Goal: Communication & Community: Answer question/provide support

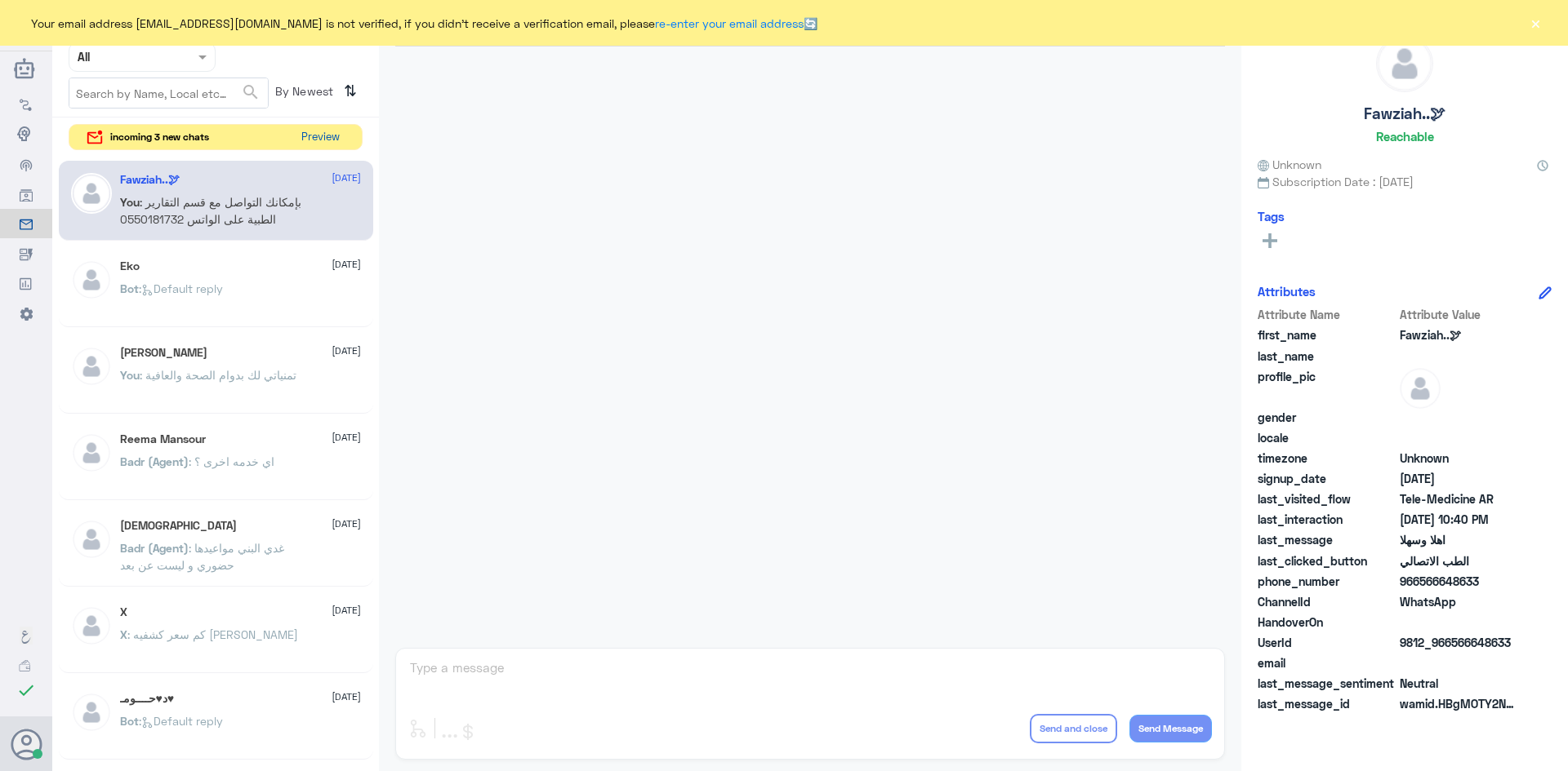
click at [310, 140] on button "Preview" at bounding box center [320, 137] width 51 height 25
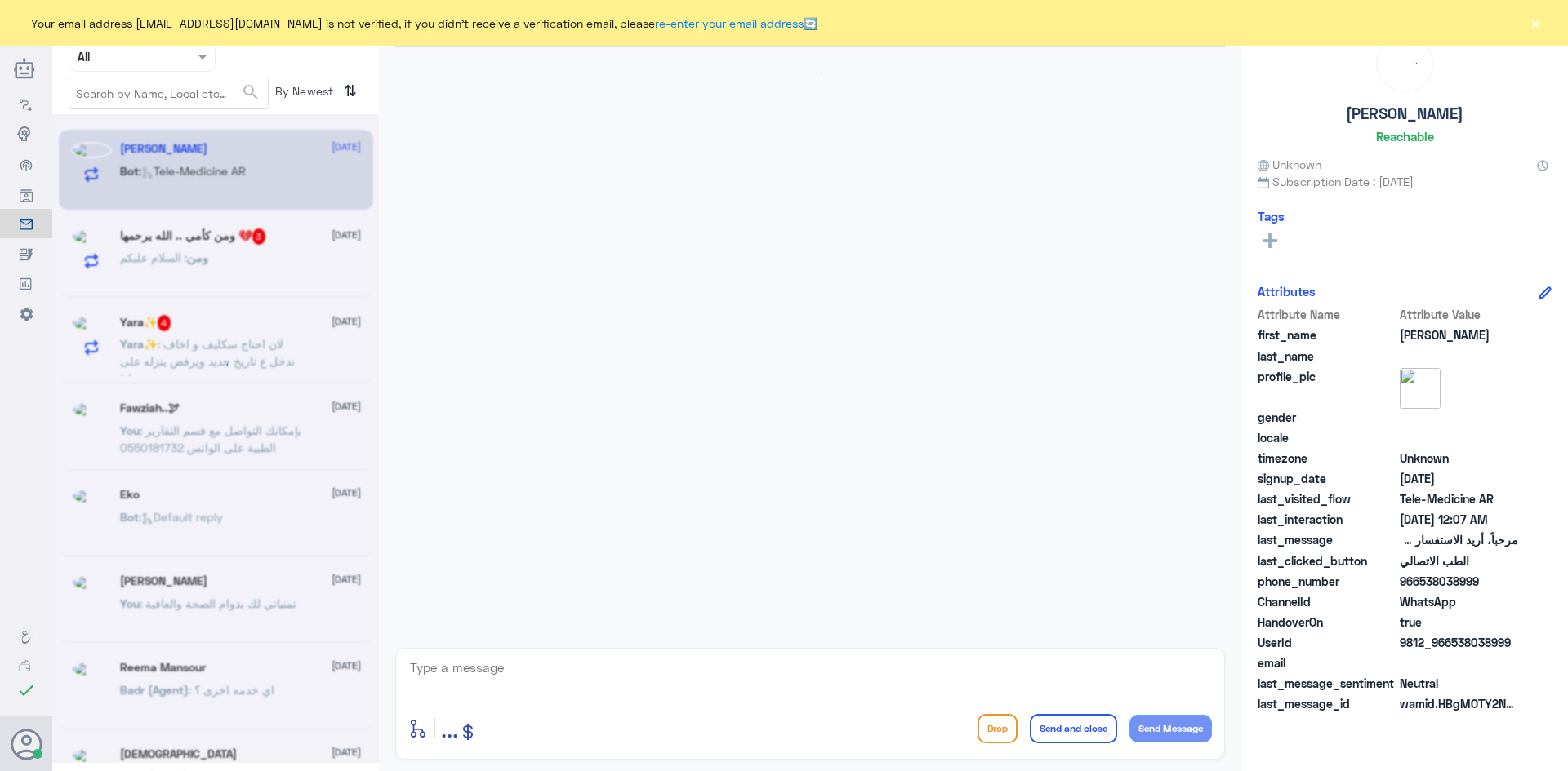
scroll to position [816, 0]
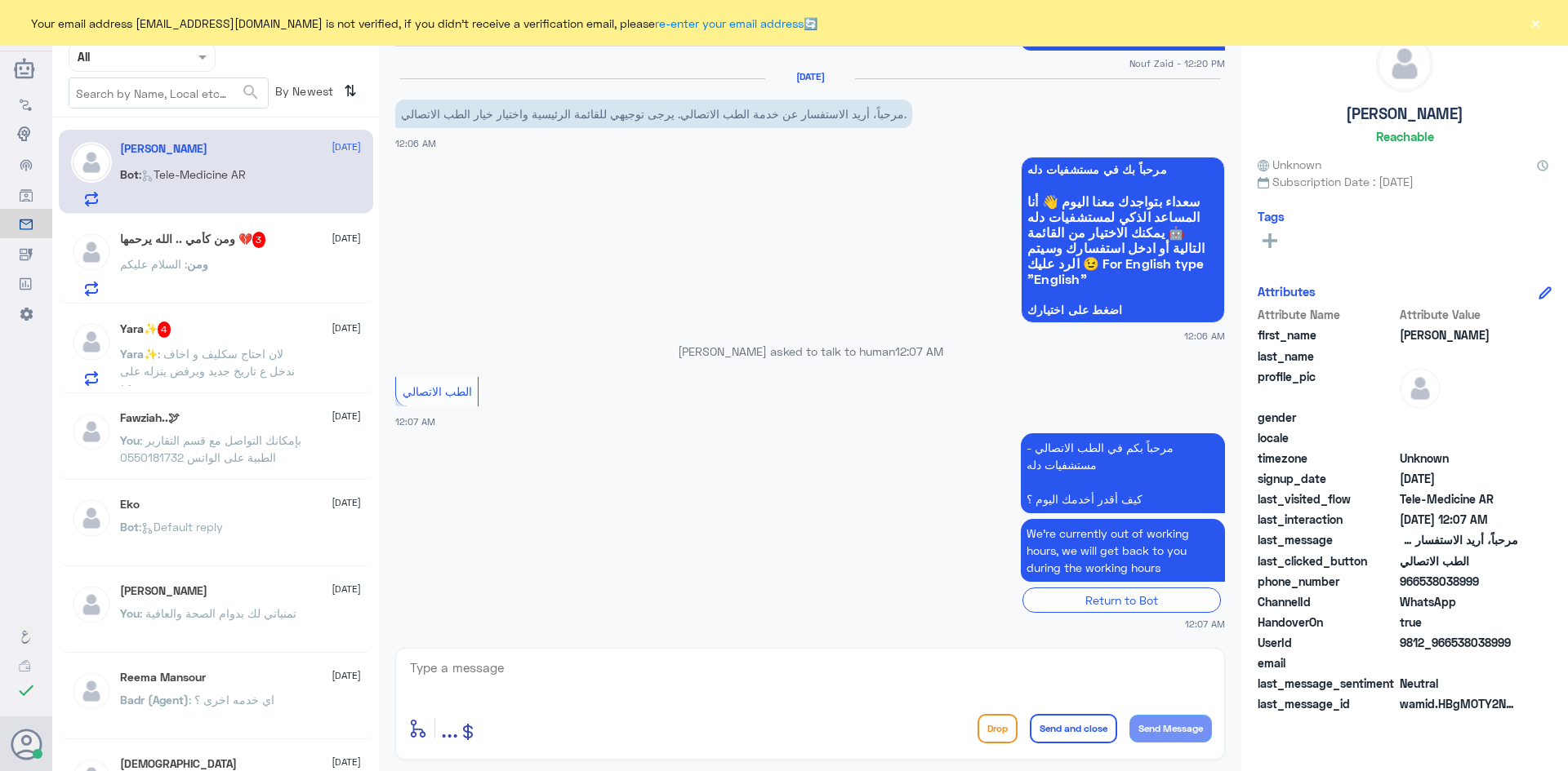
click at [305, 273] on div "ومن : السلام عليكم" at bounding box center [241, 278] width 241 height 37
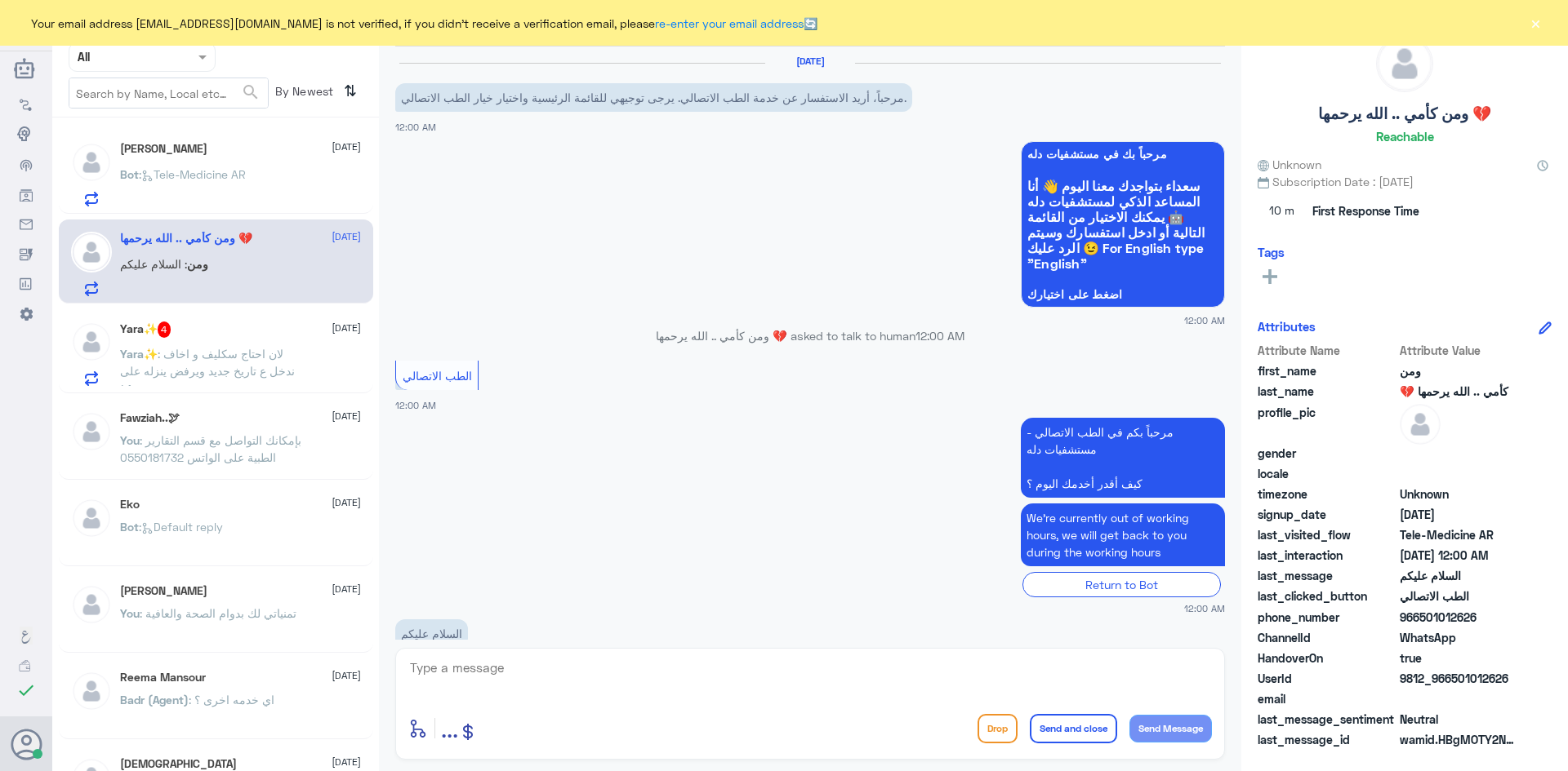
scroll to position [39, 0]
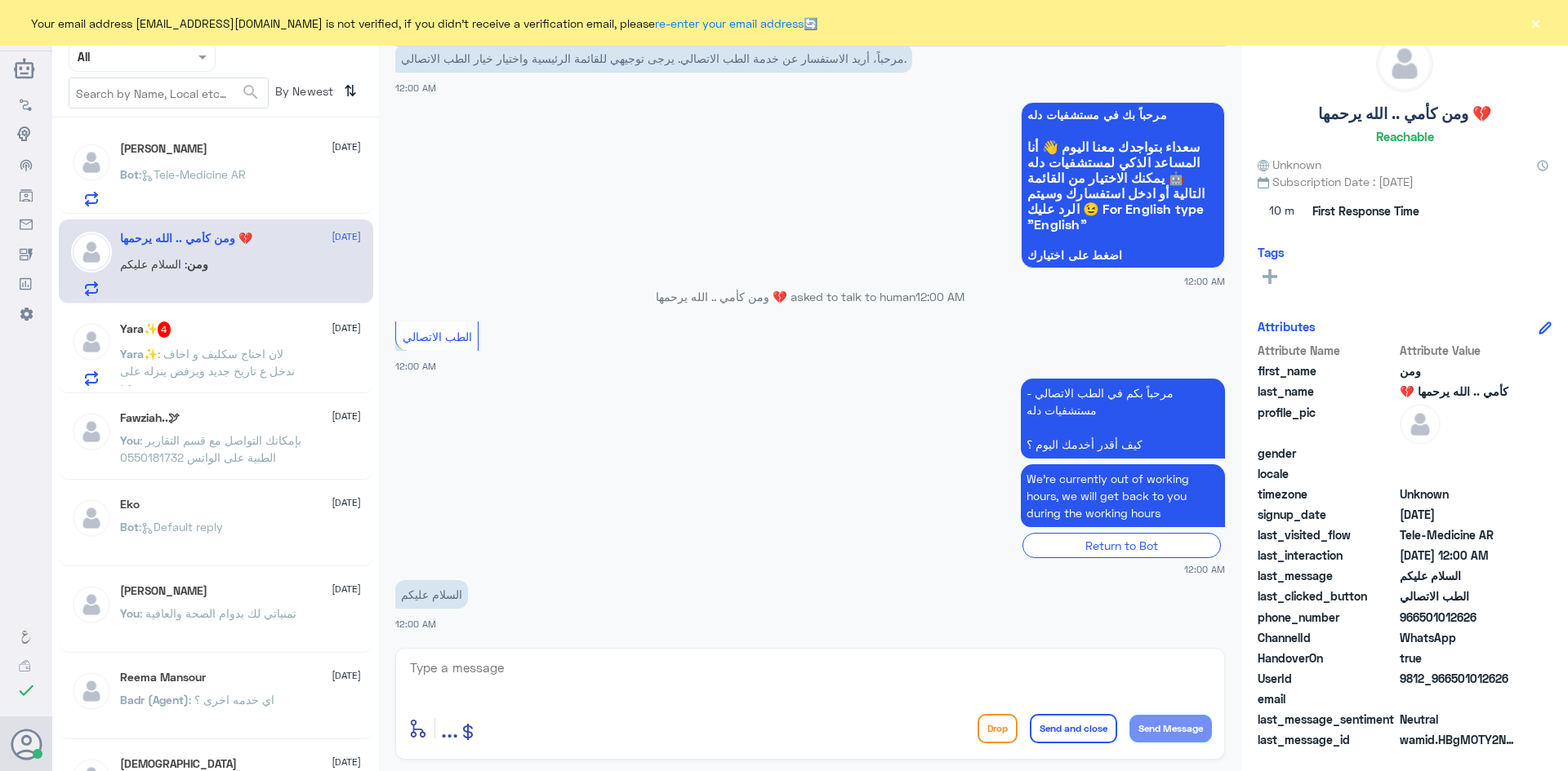
click at [546, 683] on textarea at bounding box center [810, 677] width 803 height 40
click at [242, 373] on span ": لان احتاج سكليف و اخاف ندخل ع تاريخ جديد ويرفض ينزله على ١٥" at bounding box center [207, 371] width 175 height 48
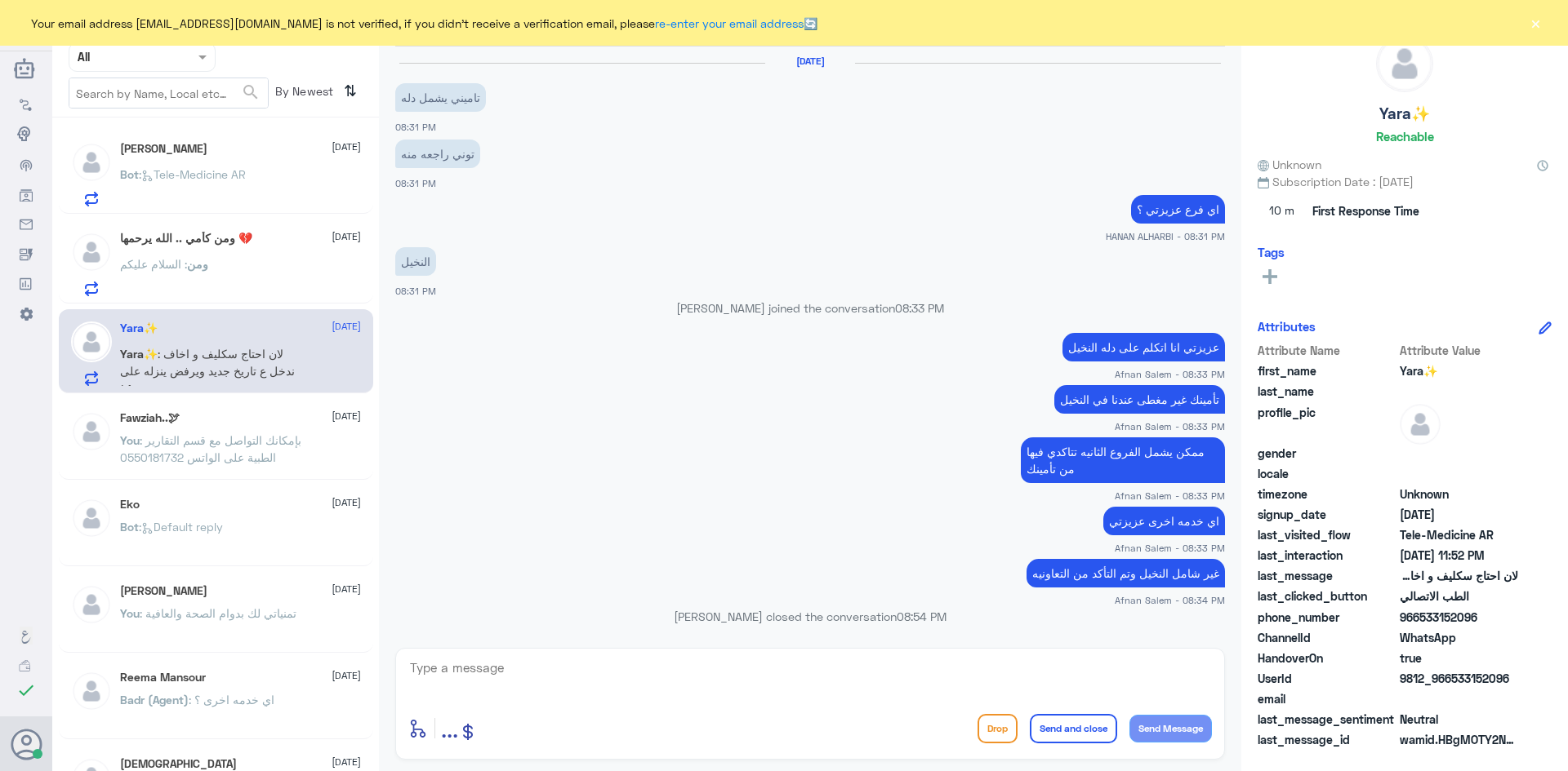
scroll to position [706, 0]
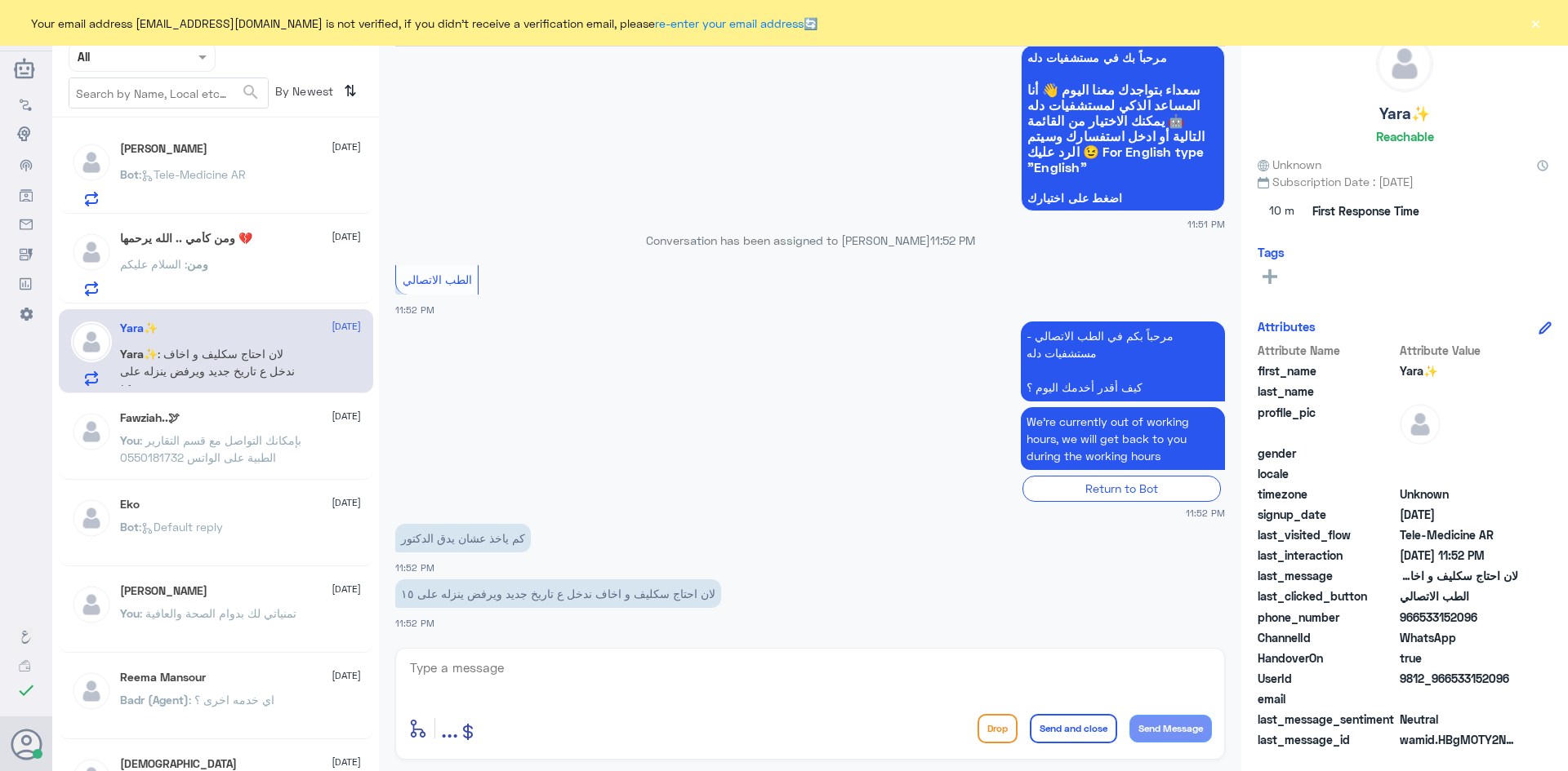
click at [663, 672] on textarea at bounding box center [810, 677] width 803 height 40
type textarea "هل تواصل معك الطبيب ؟"
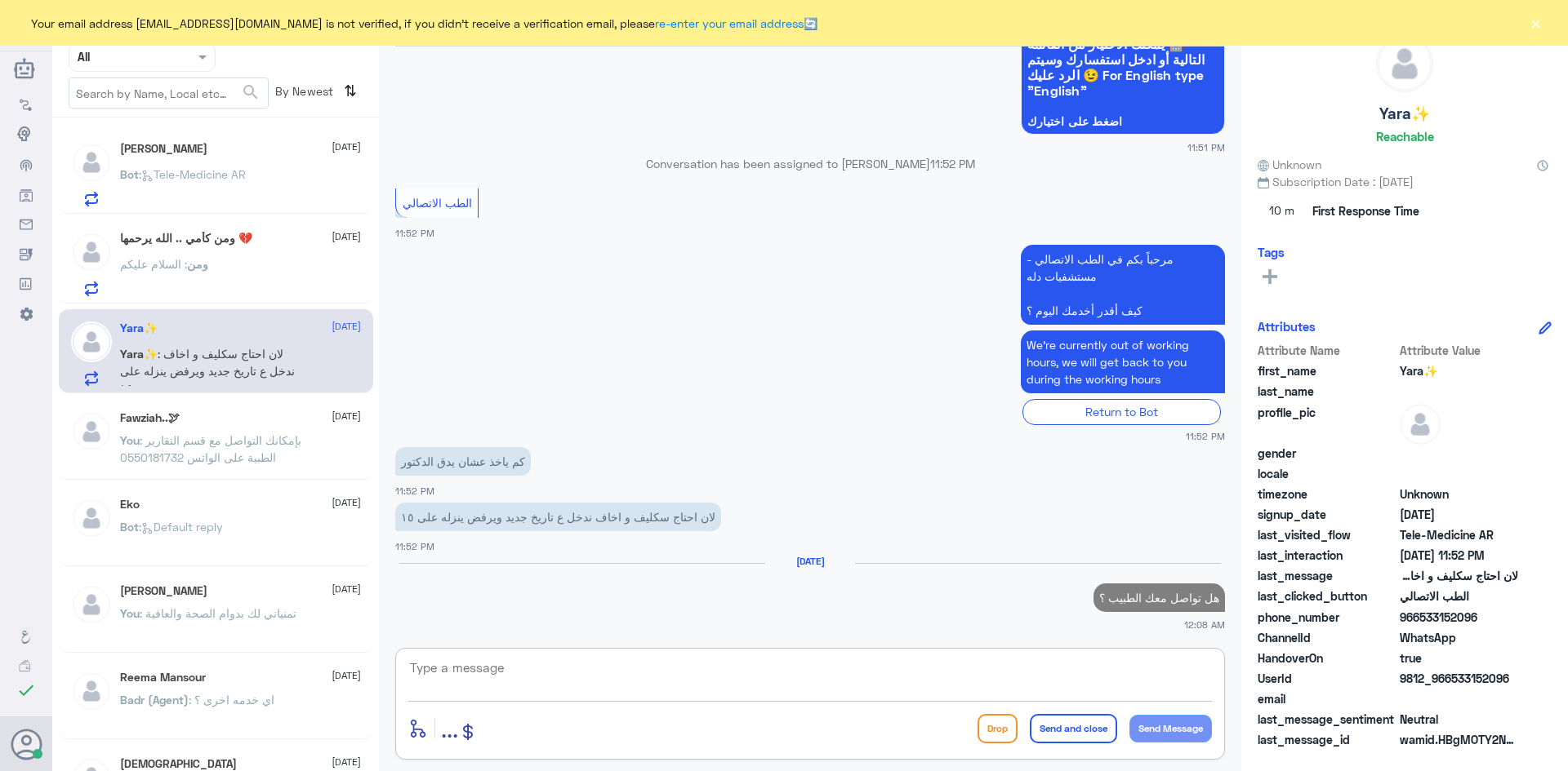
scroll to position [787, 0]
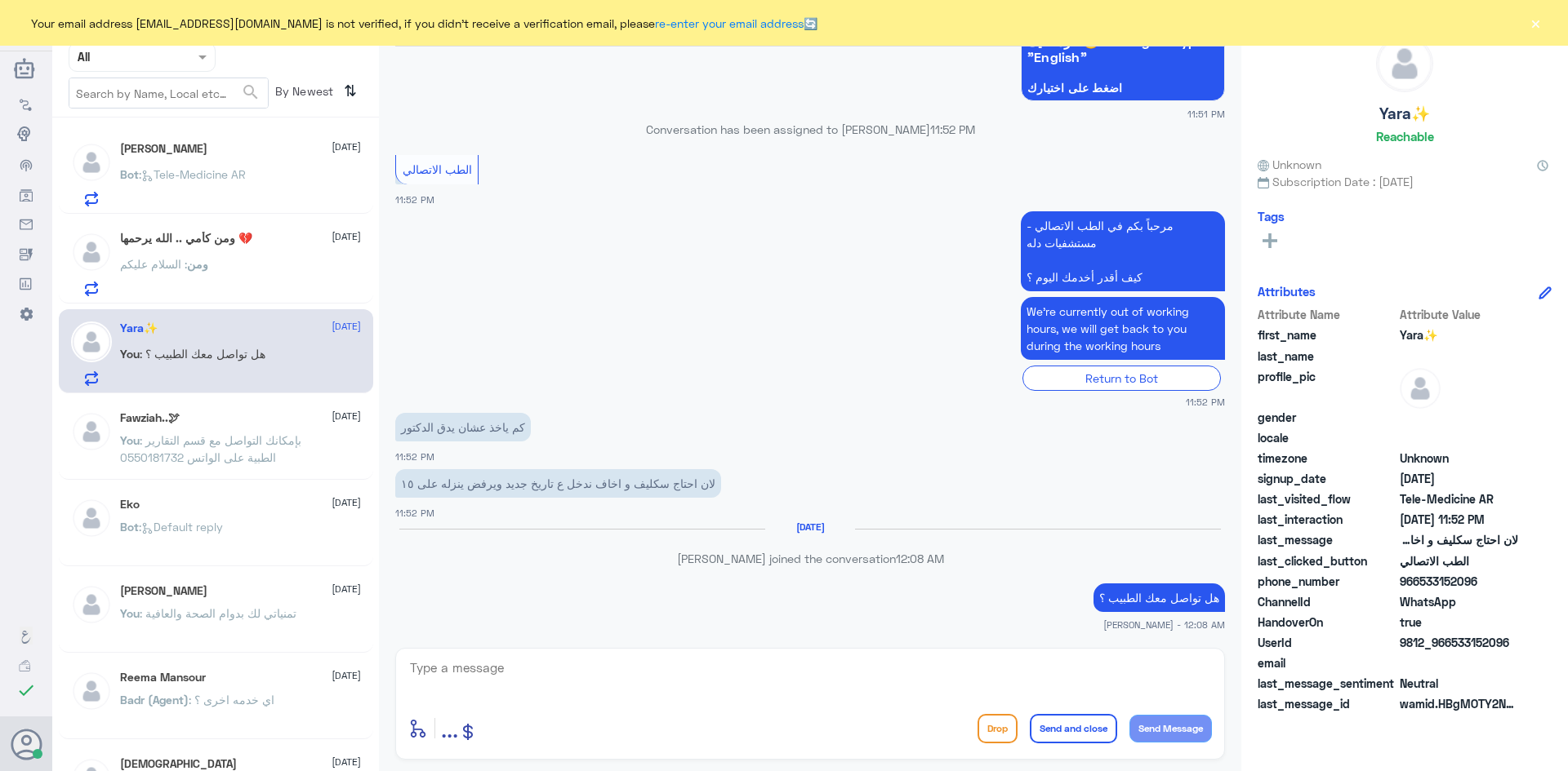
click at [300, 273] on div "ومن : السلام عليكم" at bounding box center [241, 278] width 241 height 37
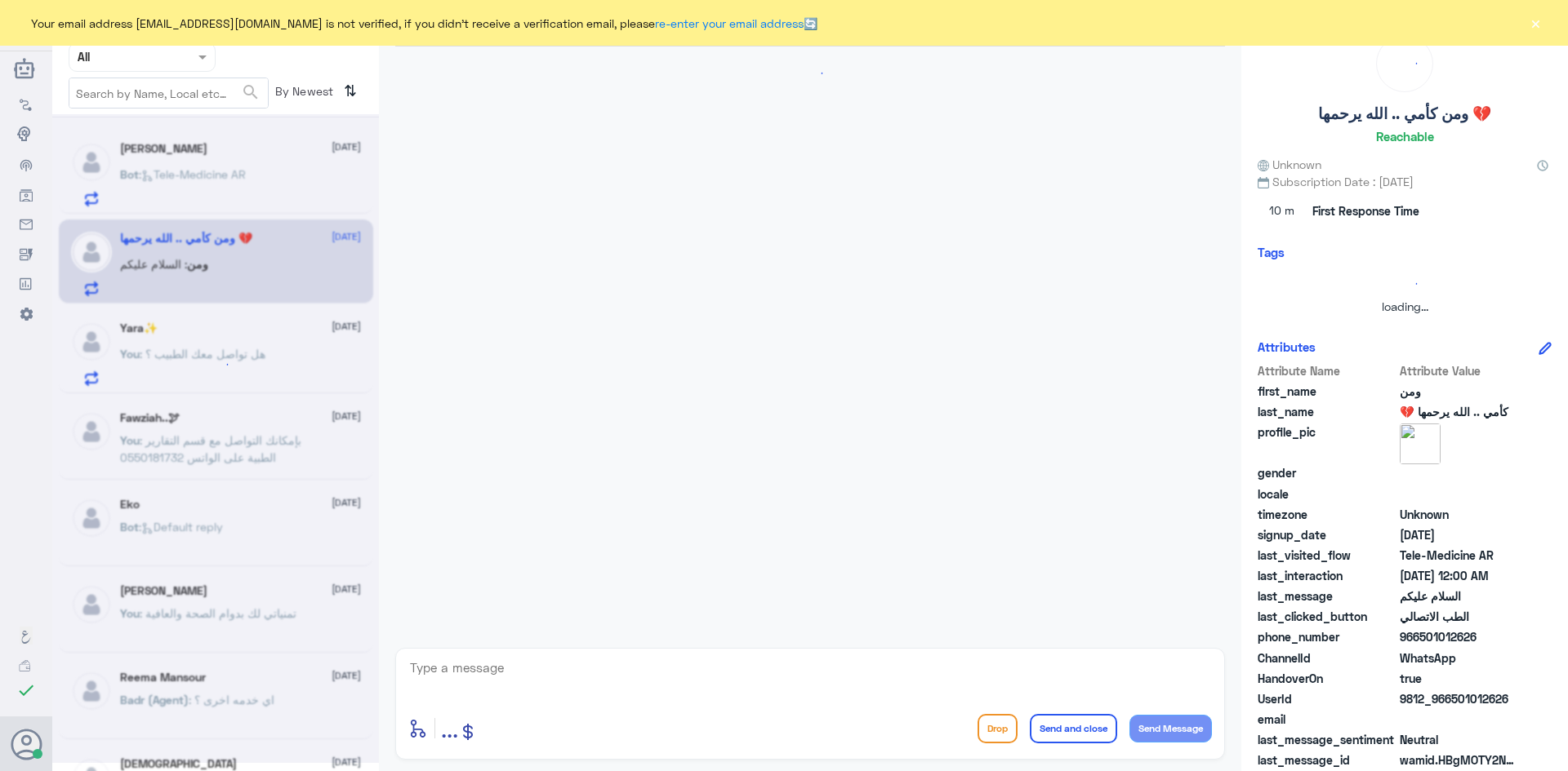
scroll to position [39, 0]
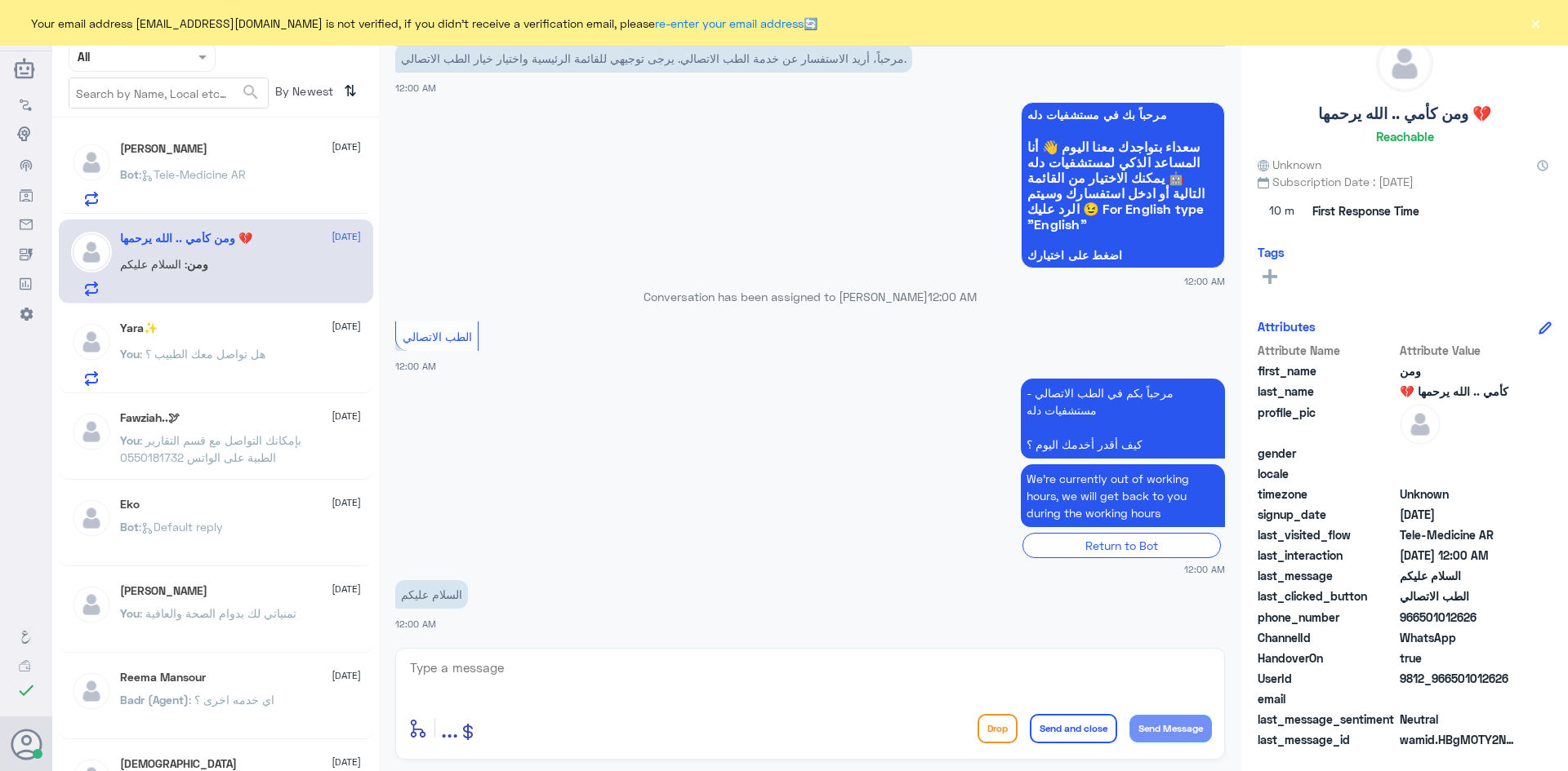
click at [259, 197] on div "Bot : Tele-Medicine AR" at bounding box center [241, 188] width 241 height 37
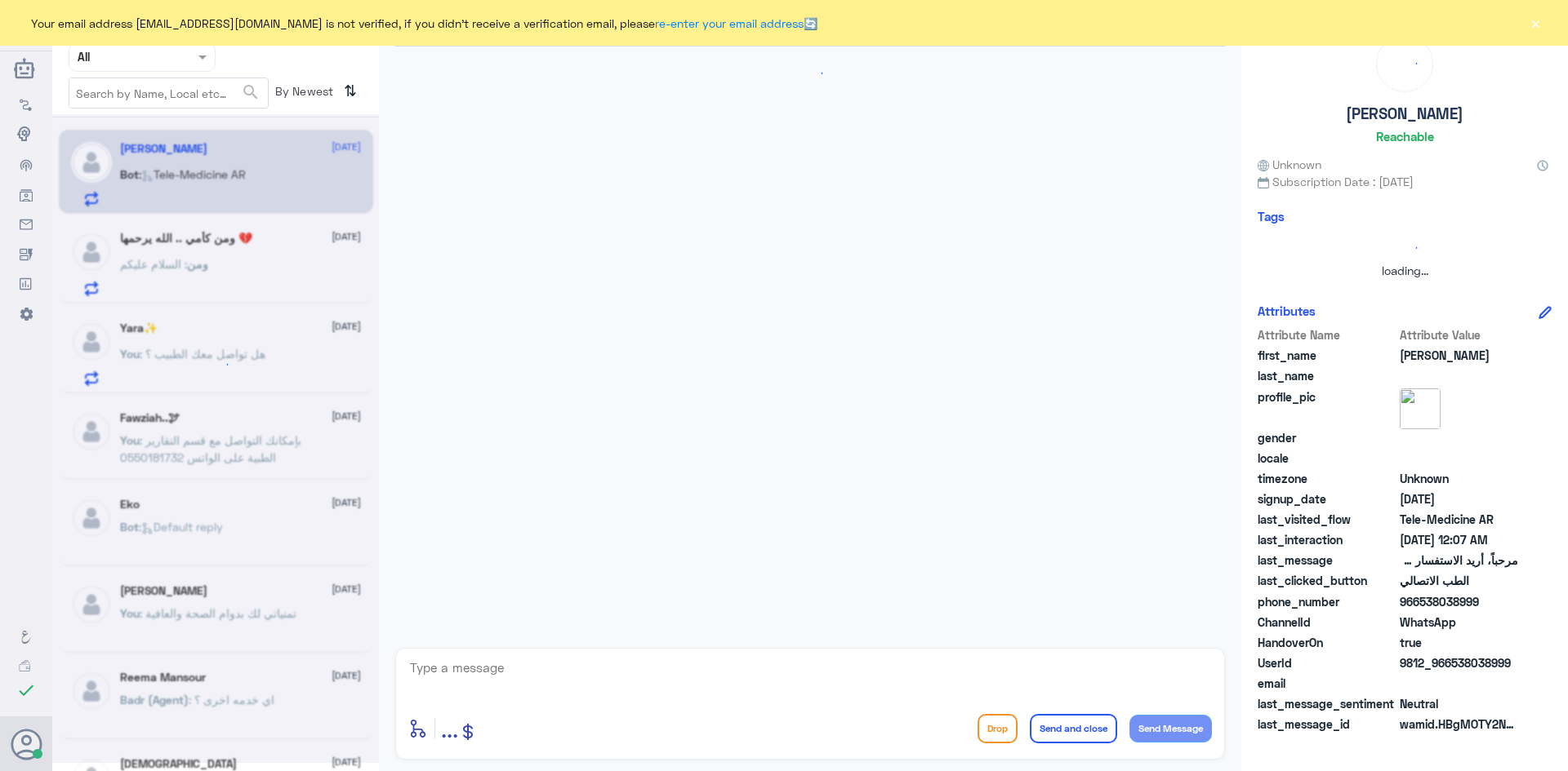
scroll to position [816, 0]
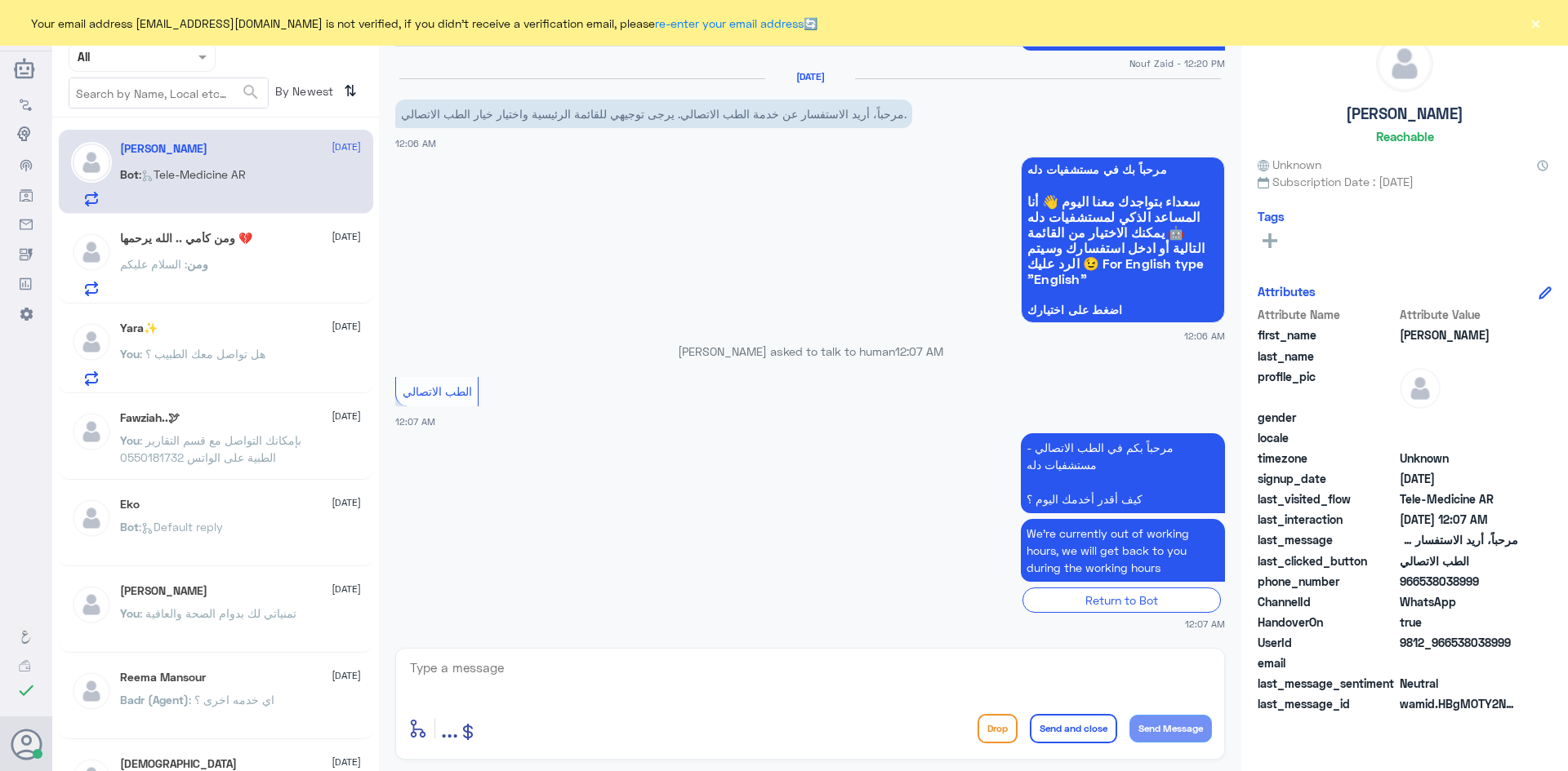
click at [1532, 23] on button "×" at bounding box center [1535, 23] width 17 height 17
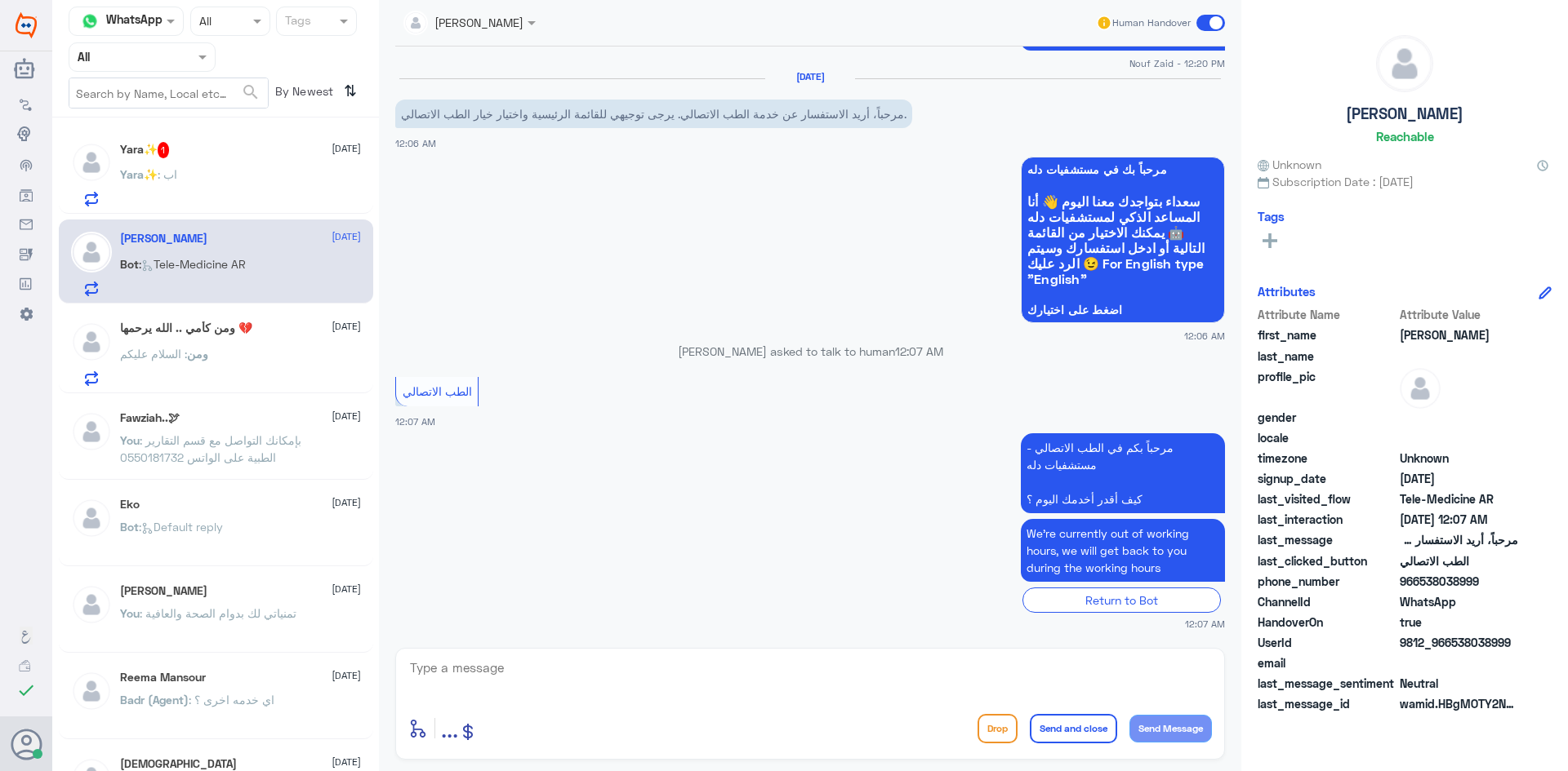
click at [1209, 23] on span at bounding box center [1210, 23] width 28 height 17
click at [0, 0] on input "checkbox" at bounding box center [0, 0] width 0 height 0
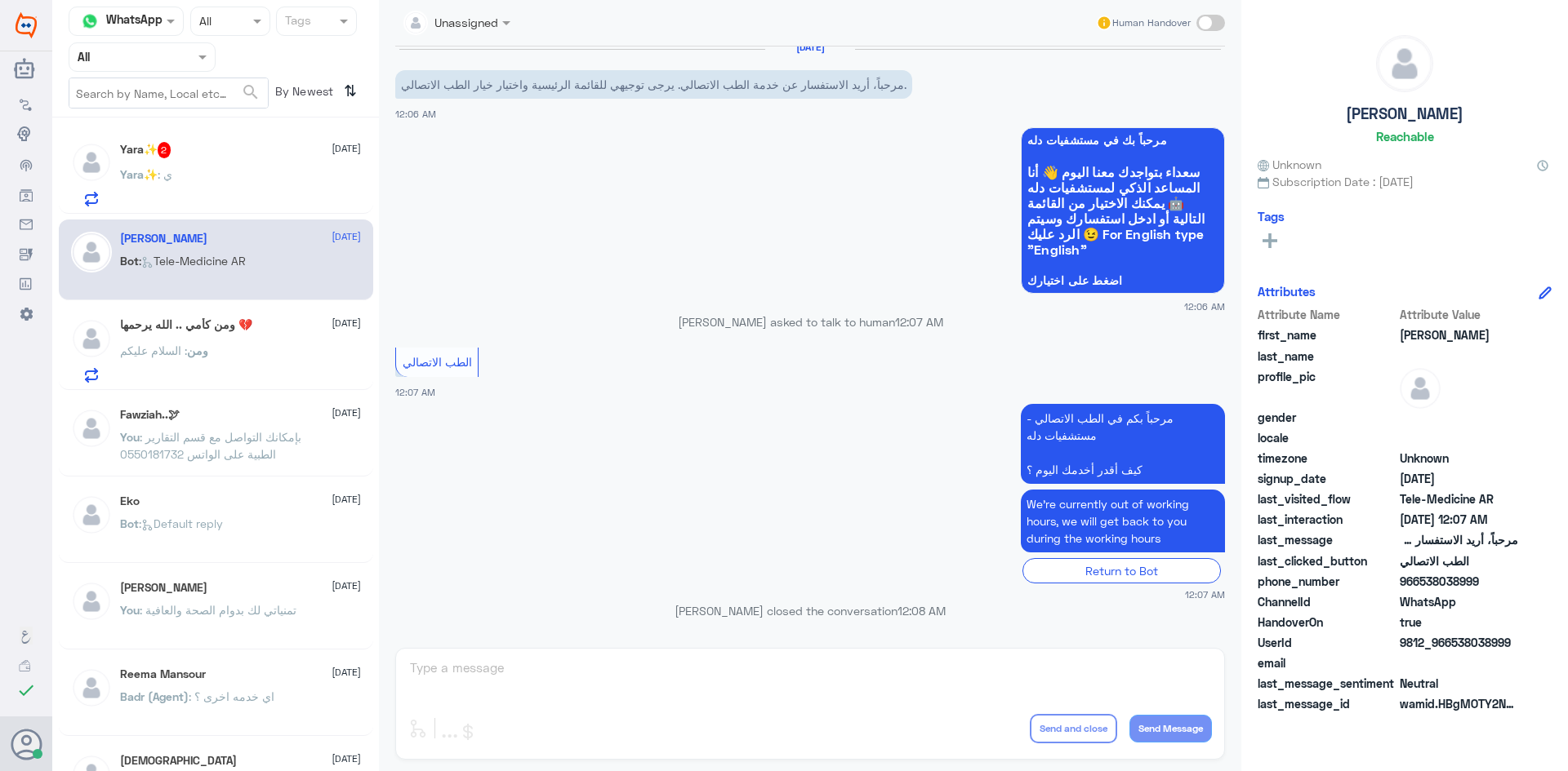
click at [285, 165] on div "Yara✨ 2 [DATE] Yara✨ : ي" at bounding box center [241, 174] width 241 height 64
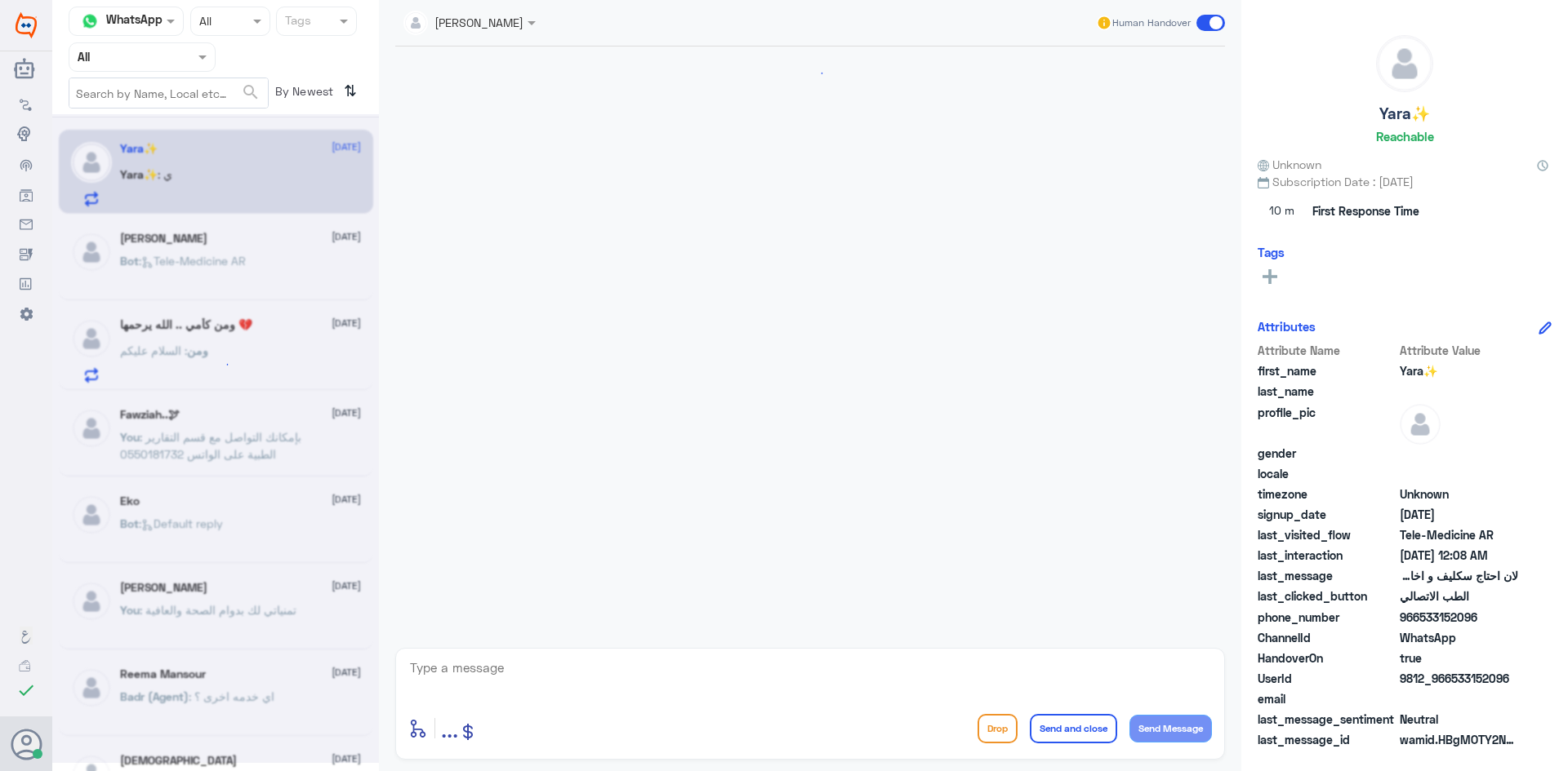
scroll to position [713, 0]
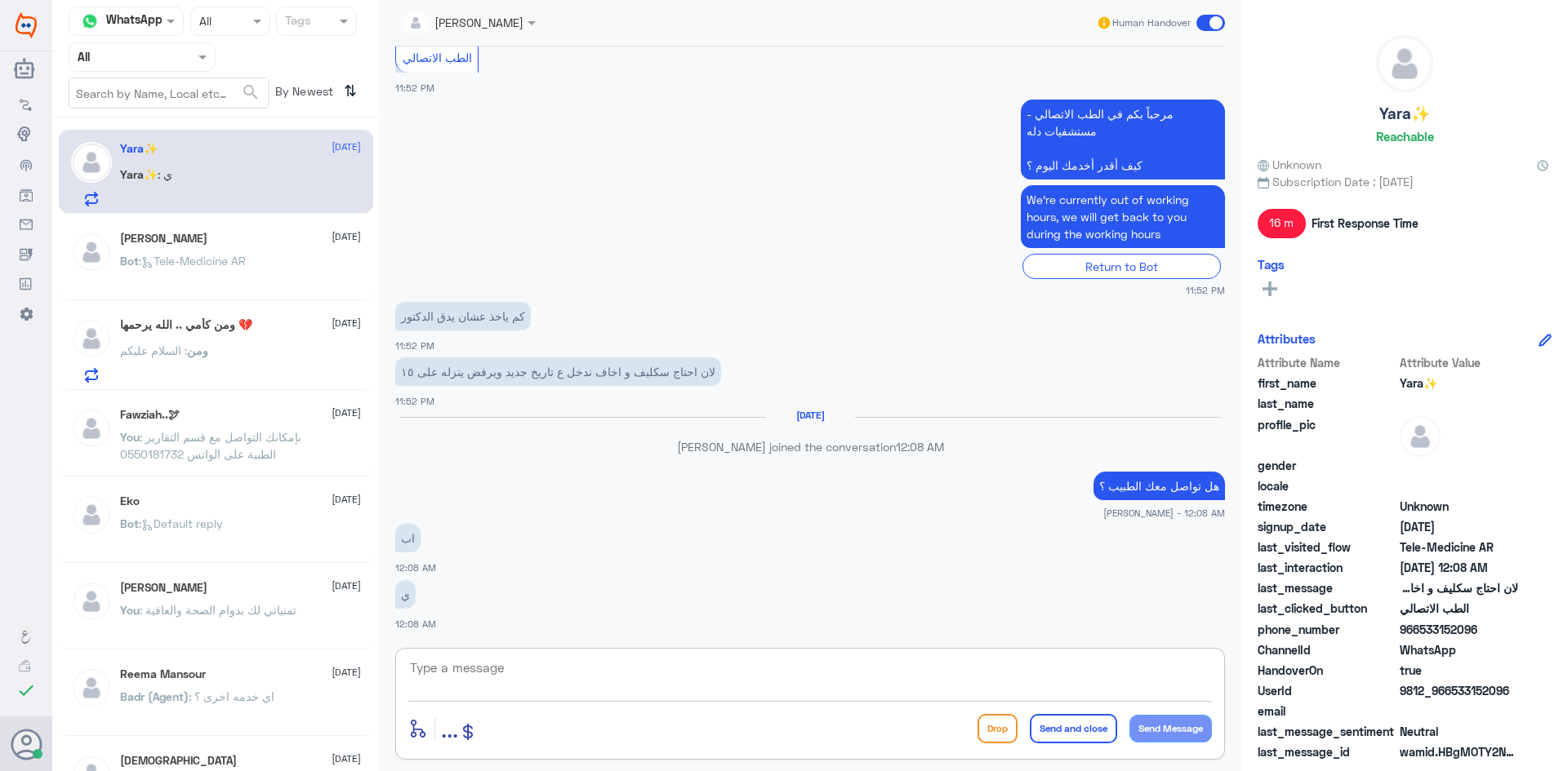
click at [772, 677] on textarea at bounding box center [810, 677] width 803 height 40
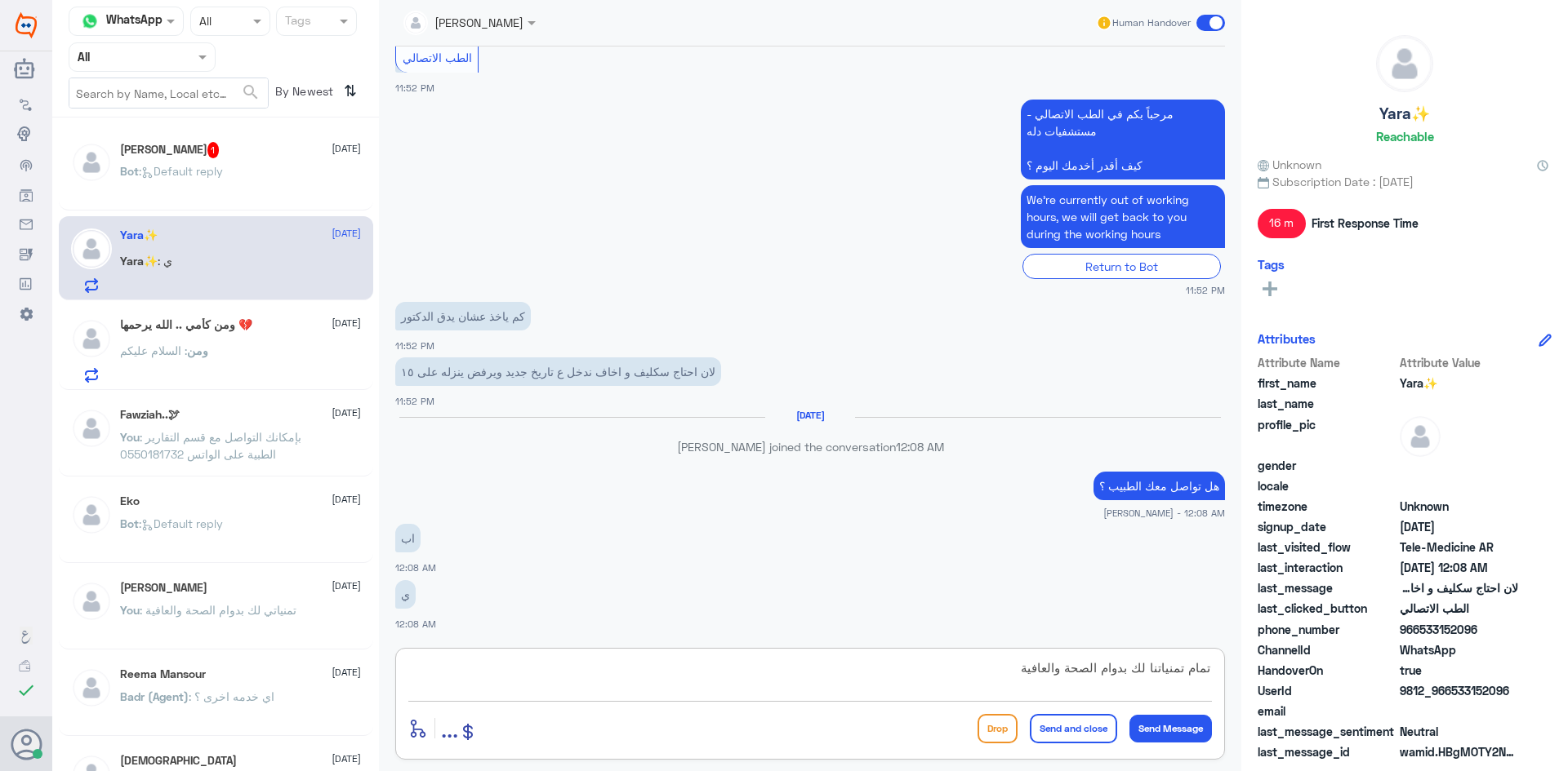
type textarea "تمام تمنياتنا لك بدوام الصحة والعافية"
click at [1068, 731] on button "Send and close" at bounding box center [1073, 728] width 88 height 29
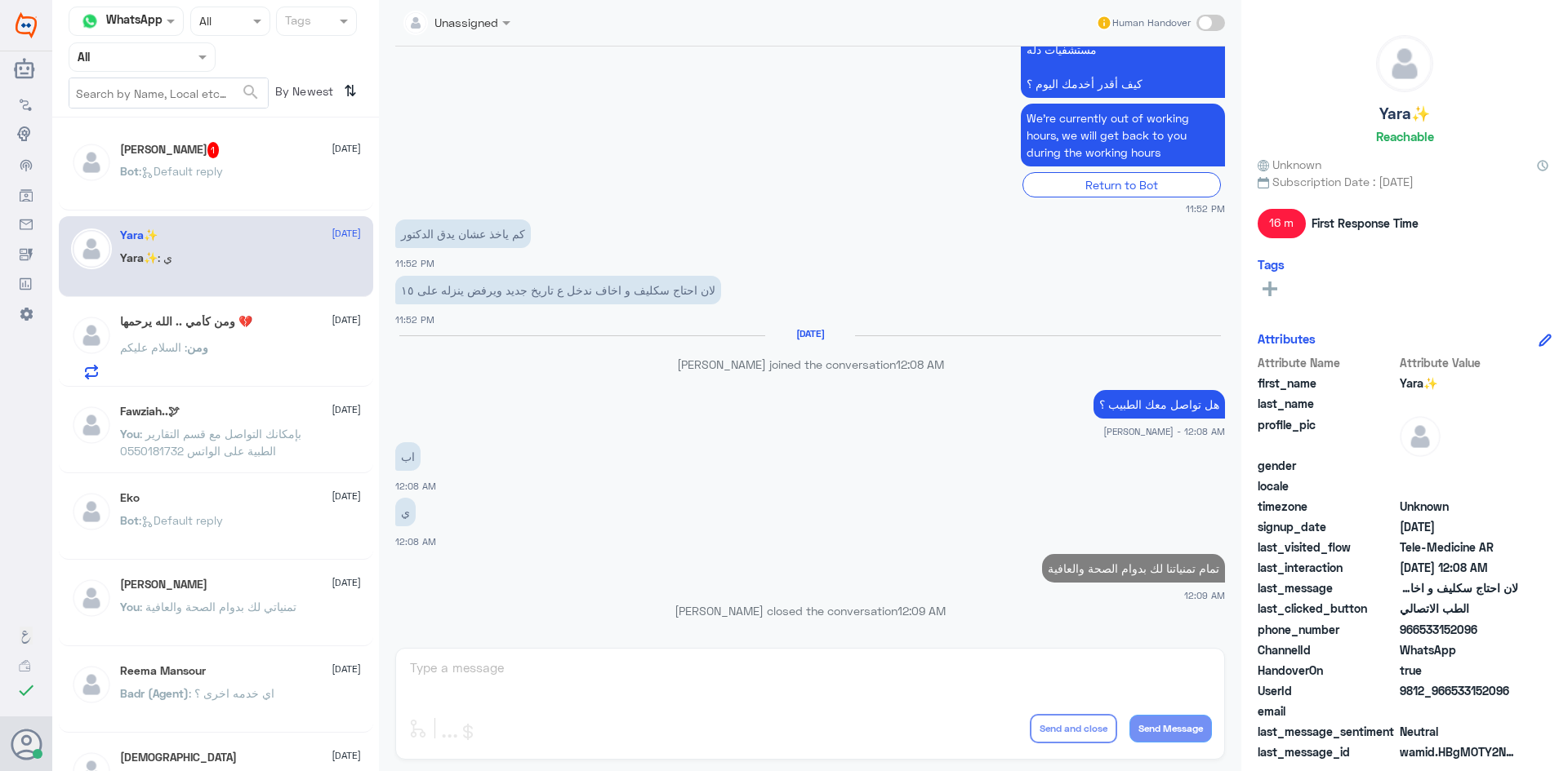
scroll to position [761, 0]
click at [280, 170] on div "Bot : Default reply" at bounding box center [241, 185] width 241 height 37
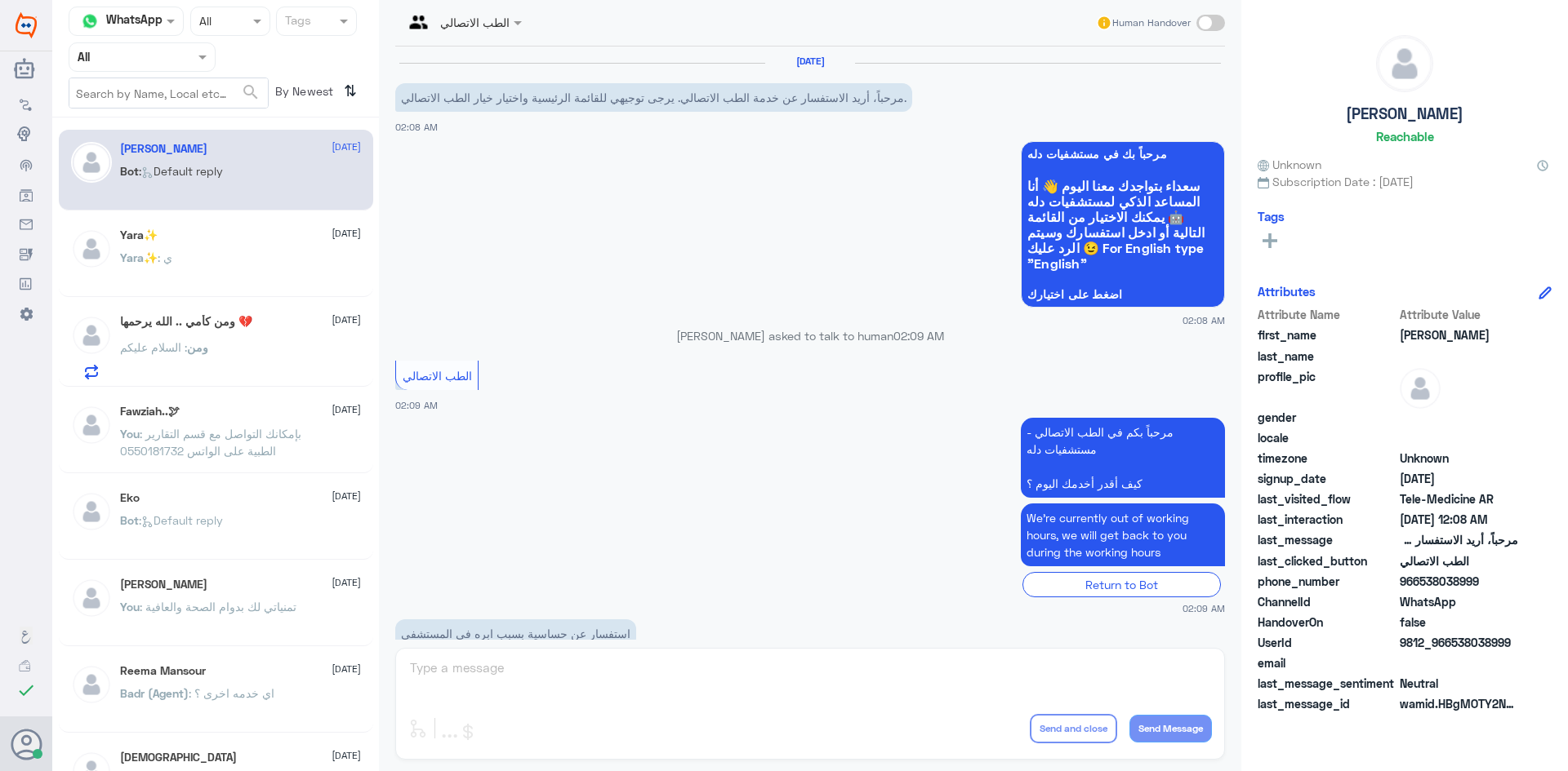
scroll to position [1110, 0]
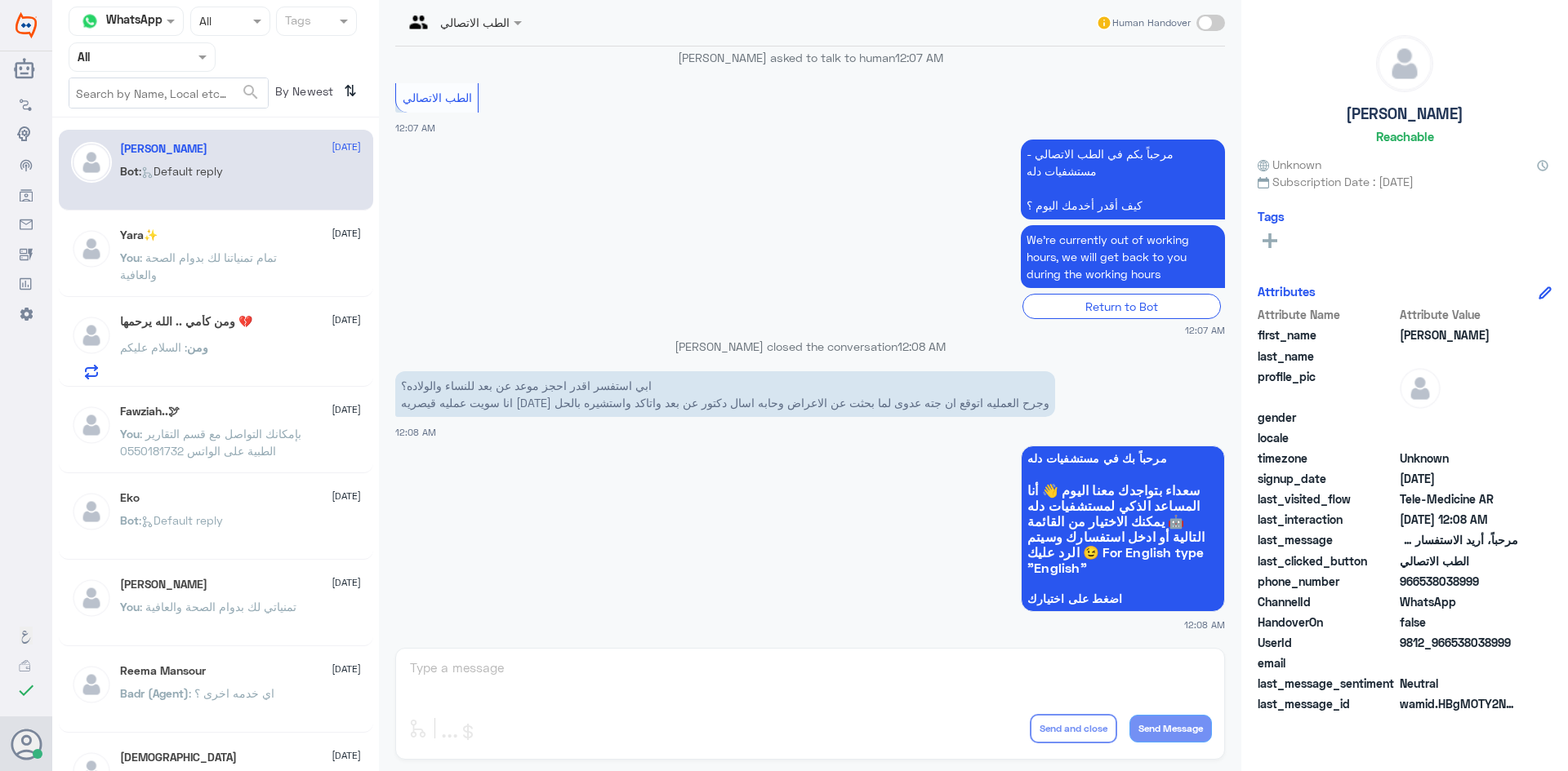
click at [204, 330] on div "ومن كأمي .. الله يرحمها 💔 [DATE] ومن : السلام عليكم" at bounding box center [241, 347] width 241 height 64
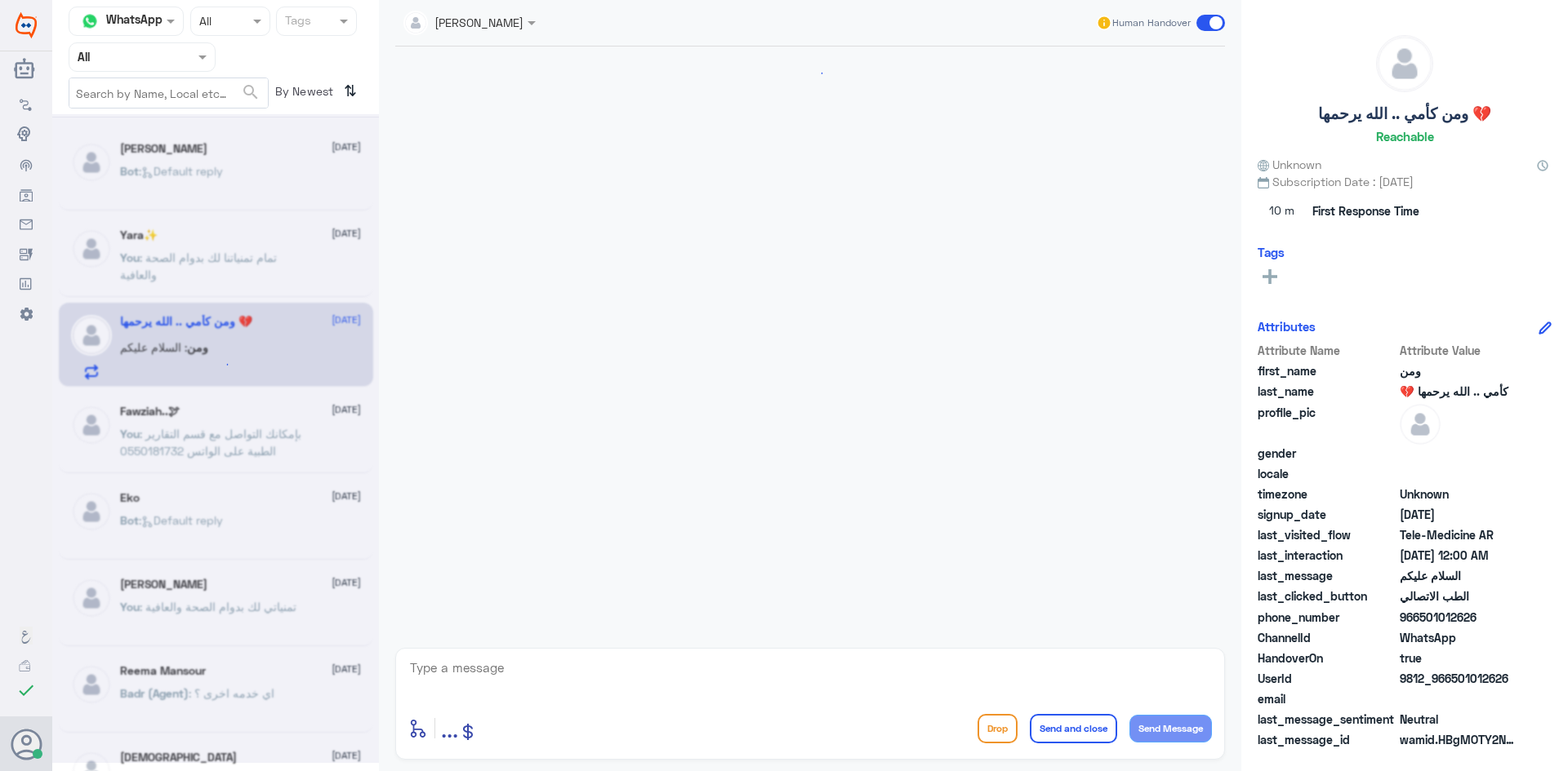
scroll to position [39, 0]
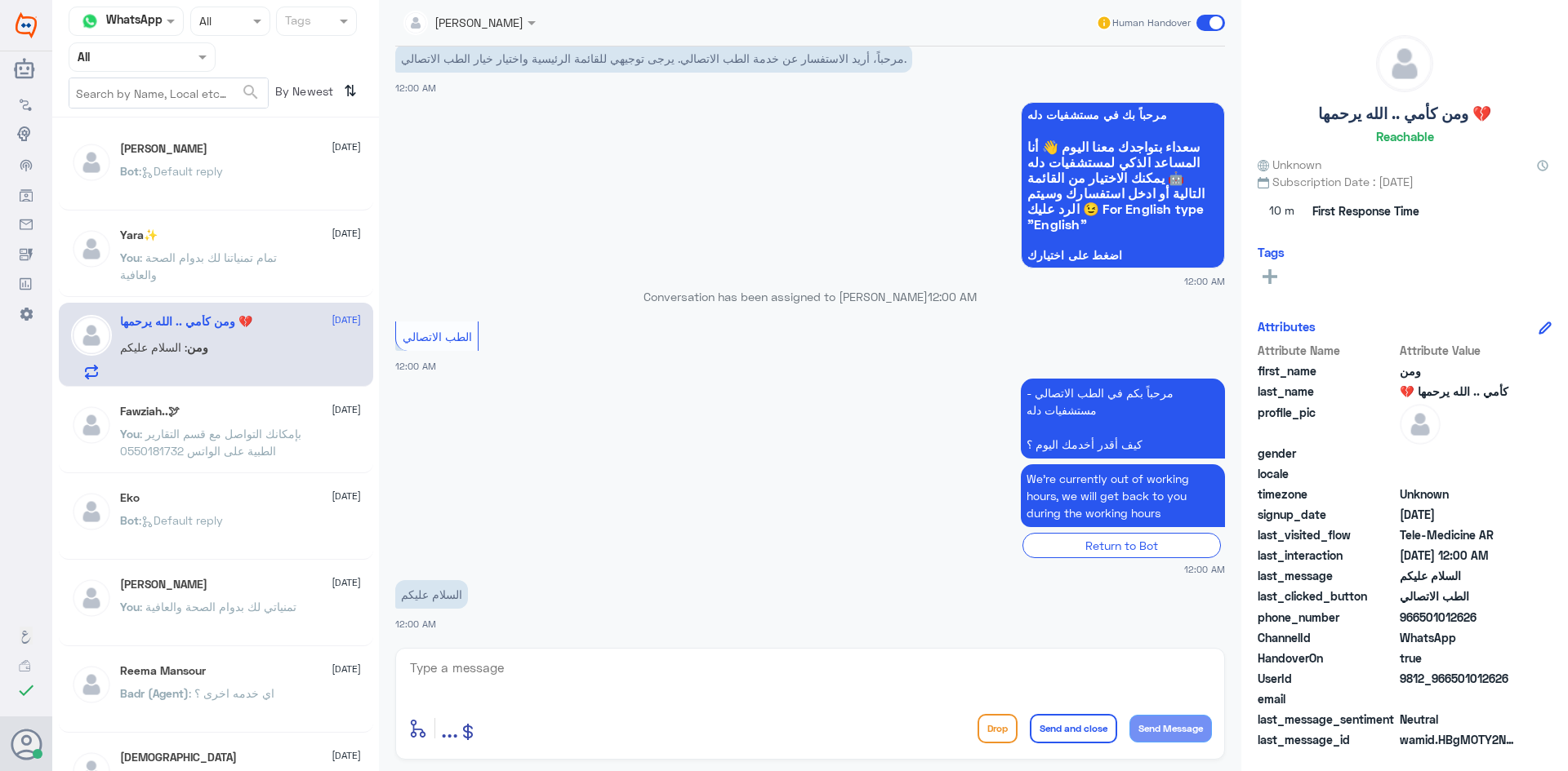
click at [1201, 18] on span at bounding box center [1210, 23] width 28 height 17
click at [0, 0] on input "checkbox" at bounding box center [0, 0] width 0 height 0
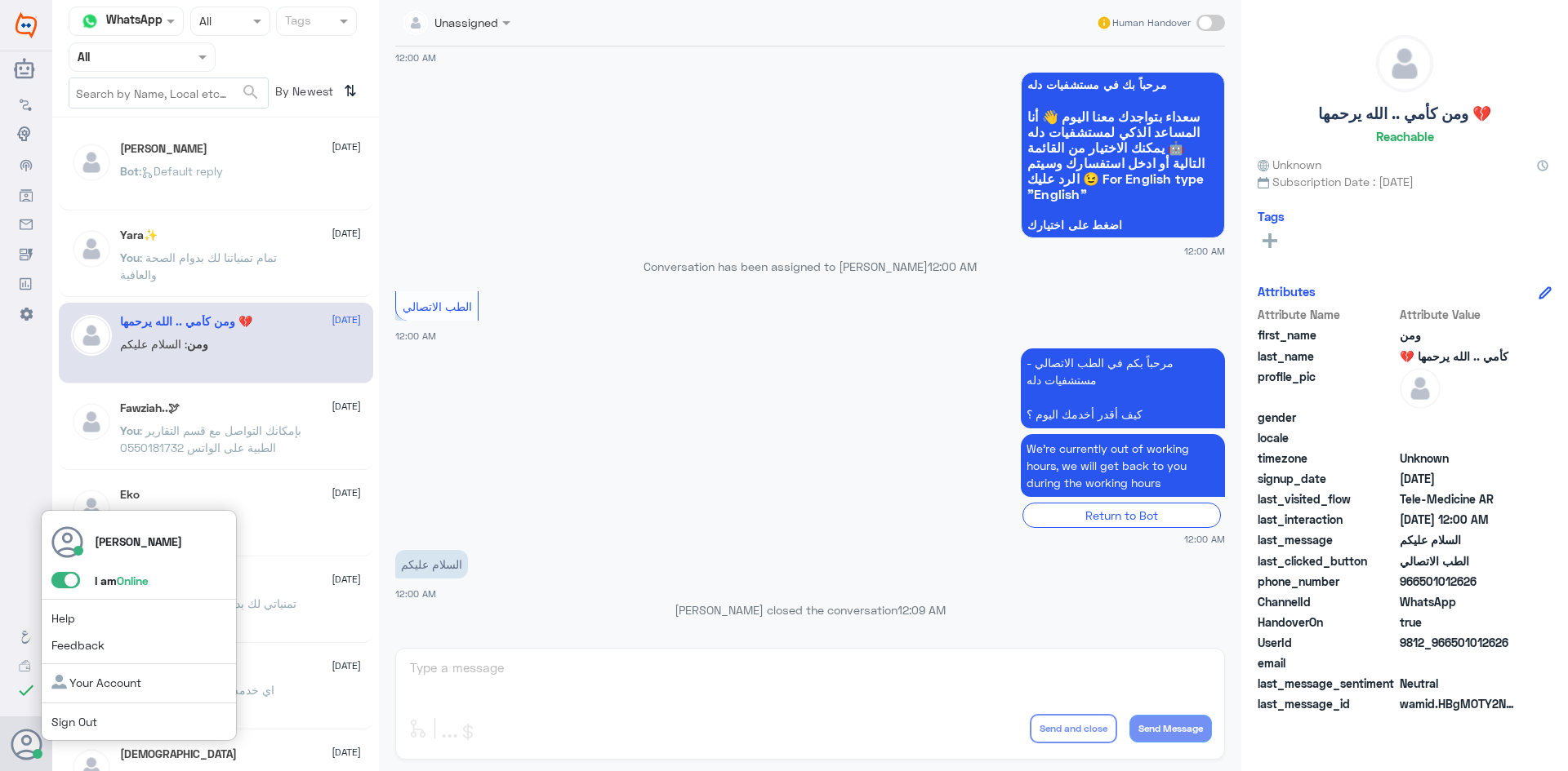
click at [60, 578] on span at bounding box center [66, 581] width 28 height 17
click at [0, 0] on input "checkbox" at bounding box center [0, 0] width 0 height 0
